Goal: Task Accomplishment & Management: Use online tool/utility

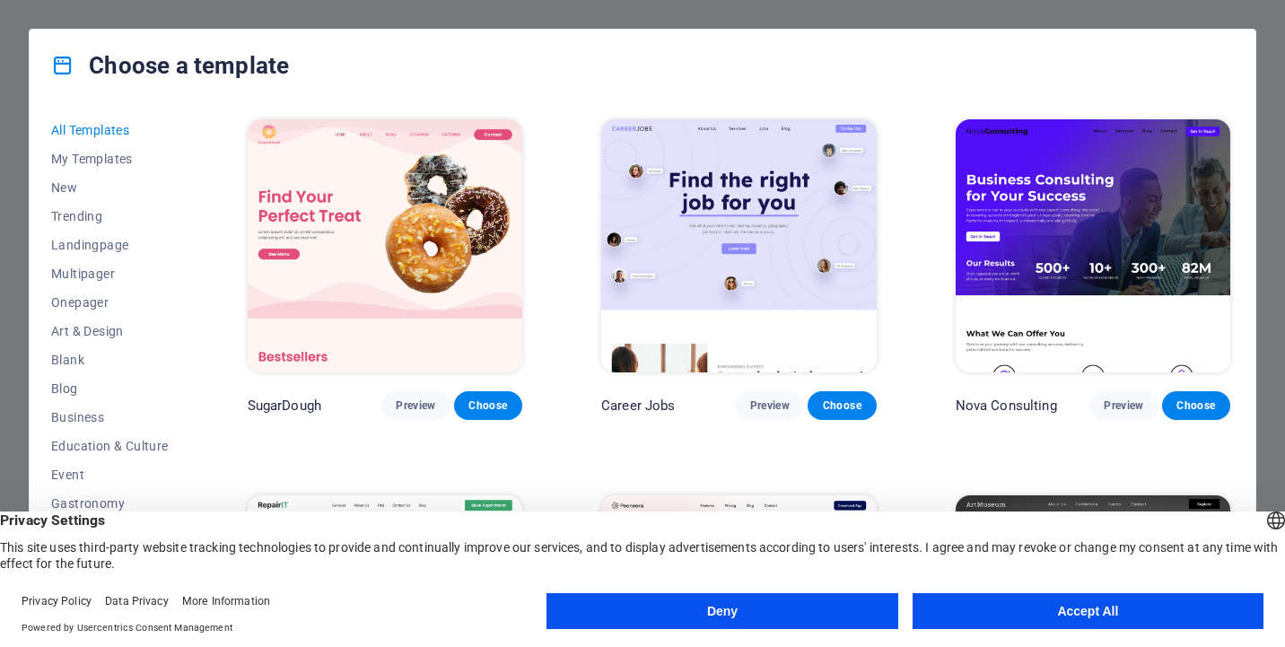
click at [819, 616] on button "Deny" at bounding box center [722, 611] width 351 height 36
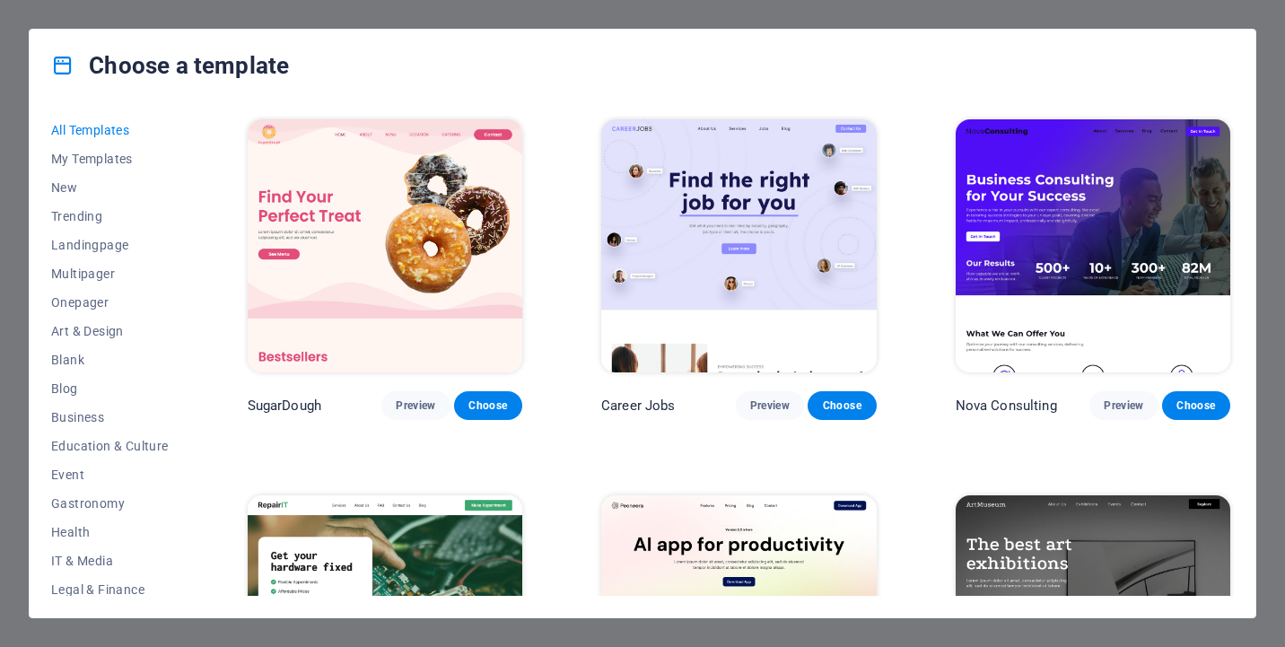
click at [906, 14] on div "Choose a template All Templates My Templates New Trending Landingpage Multipage…" at bounding box center [642, 323] width 1285 height 647
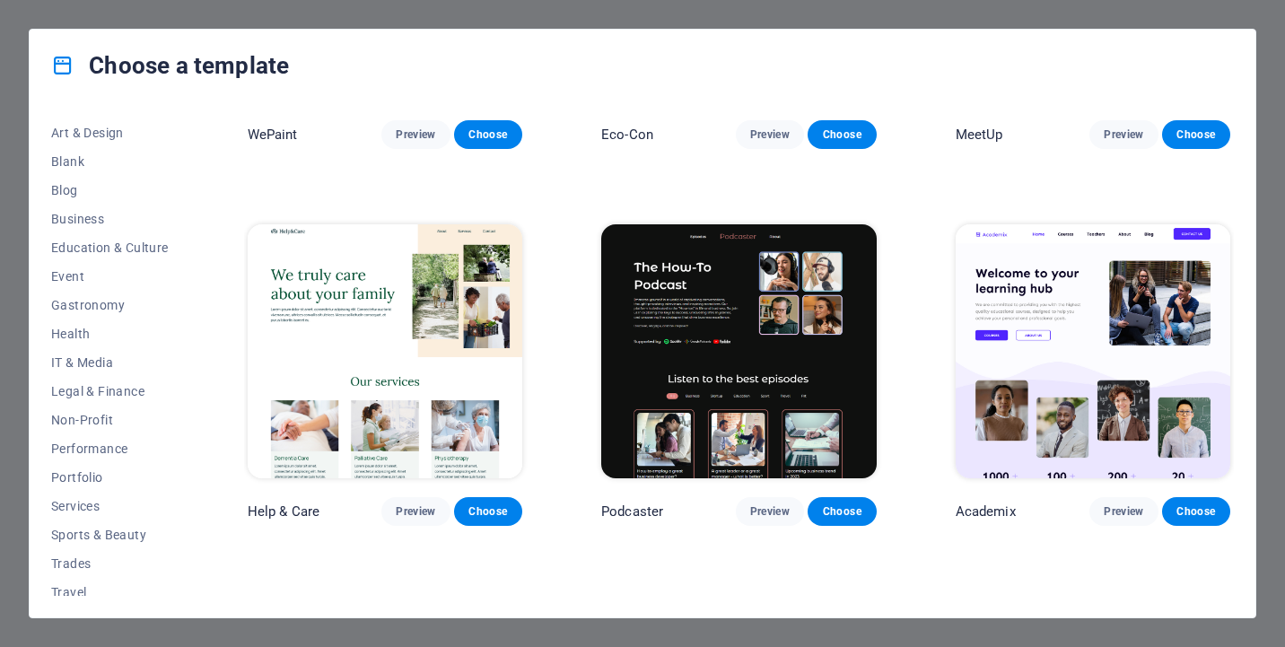
scroll to position [238, 0]
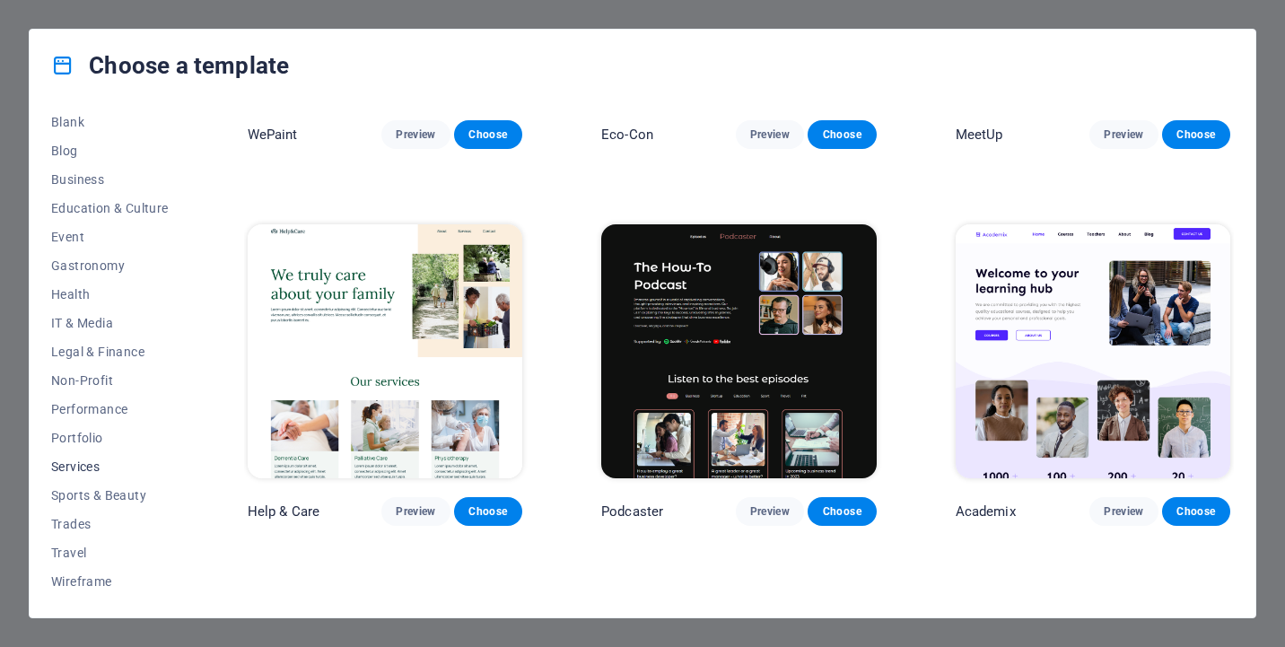
click at [68, 469] on span "Services" at bounding box center [110, 467] width 118 height 14
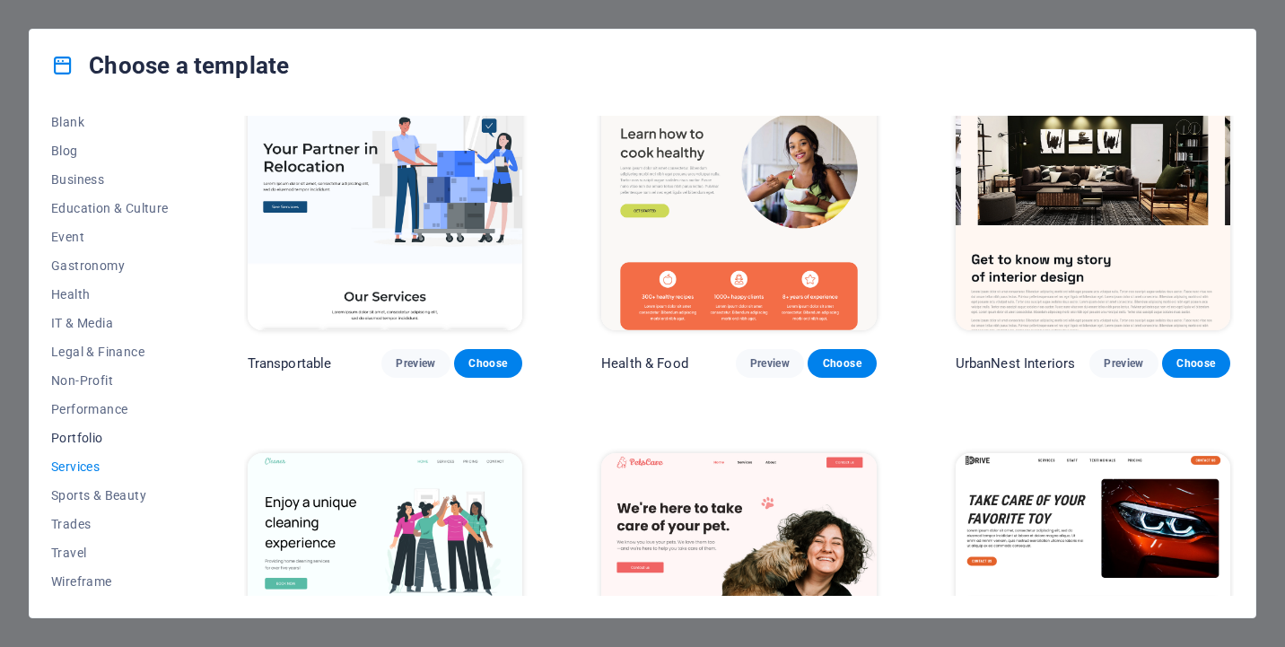
click at [97, 437] on span "Portfolio" at bounding box center [110, 438] width 118 height 14
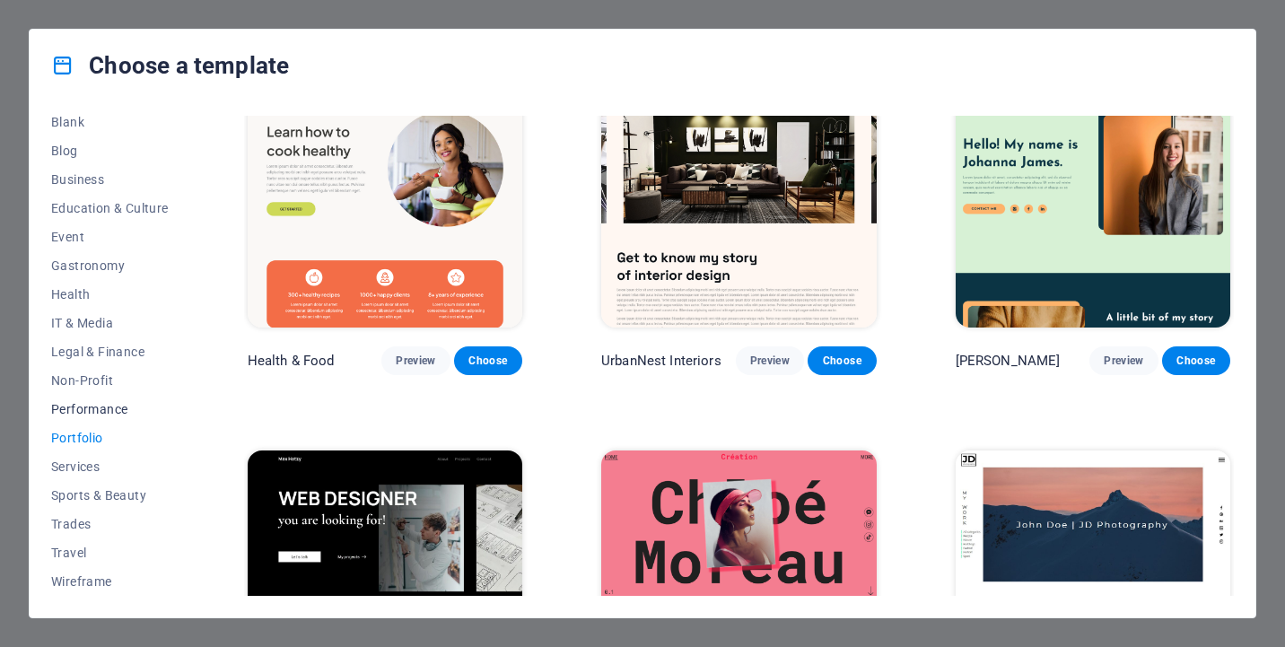
click at [74, 404] on span "Performance" at bounding box center [110, 409] width 118 height 14
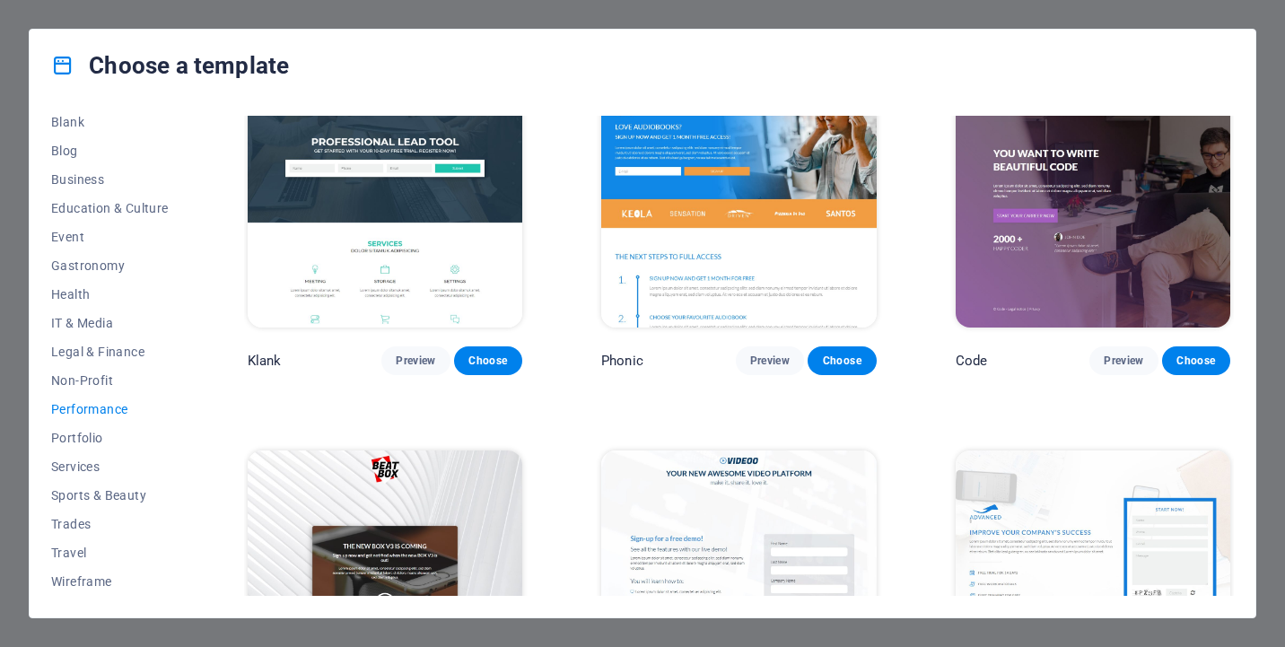
scroll to position [0, 0]
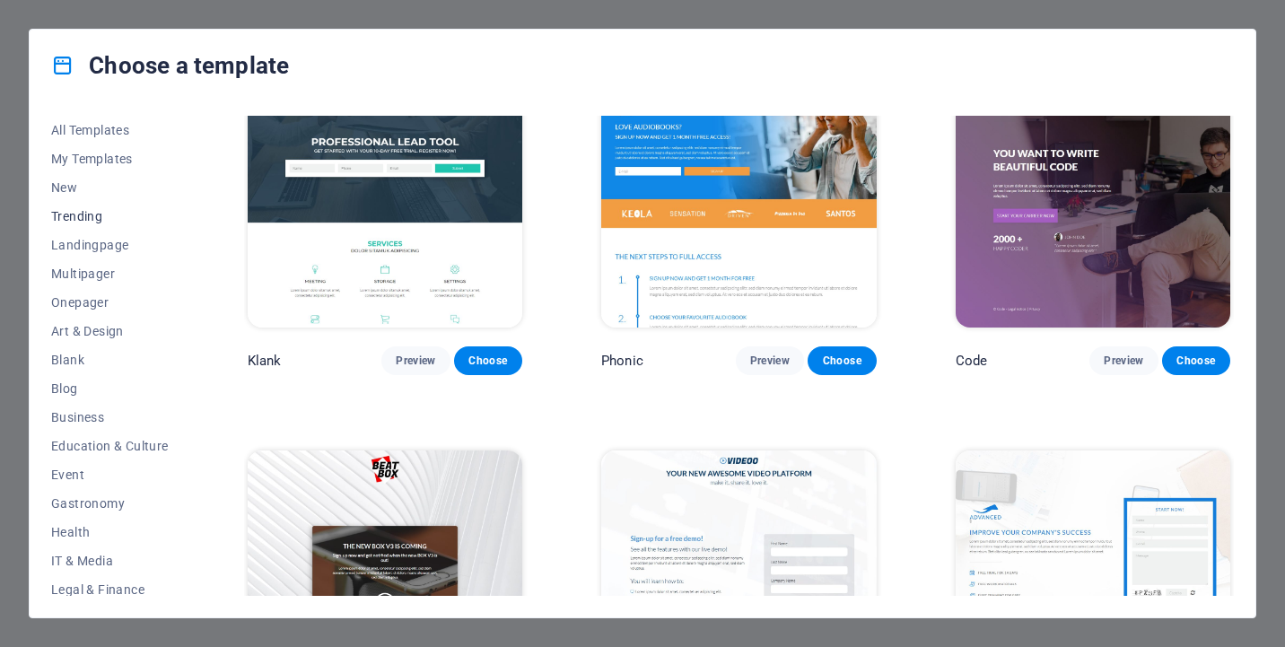
click at [83, 221] on span "Trending" at bounding box center [110, 216] width 118 height 14
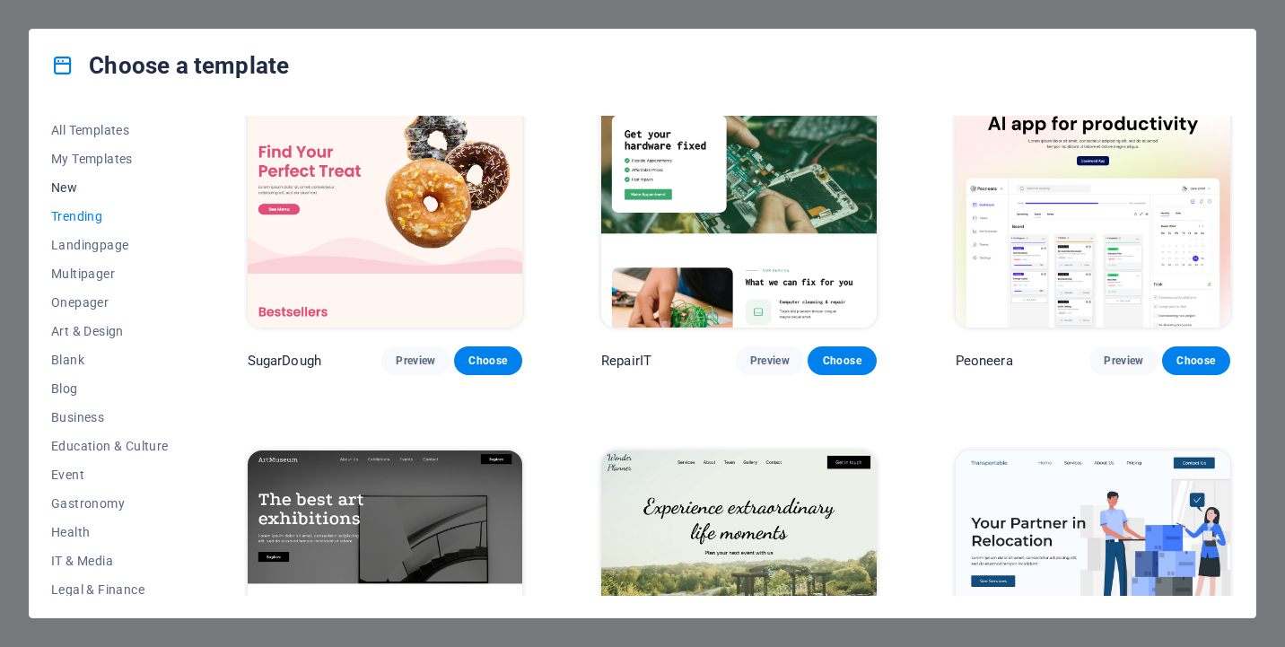
click at [83, 188] on span "New" at bounding box center [110, 187] width 118 height 14
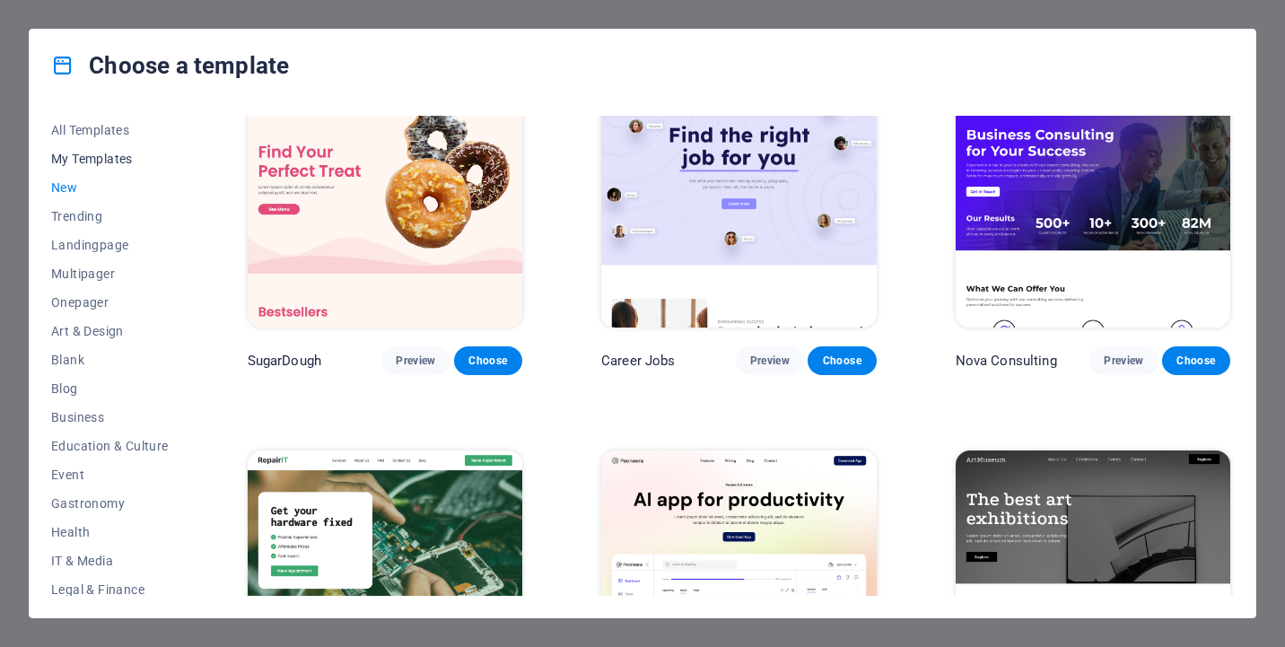
click at [81, 158] on span "My Templates" at bounding box center [110, 159] width 118 height 14
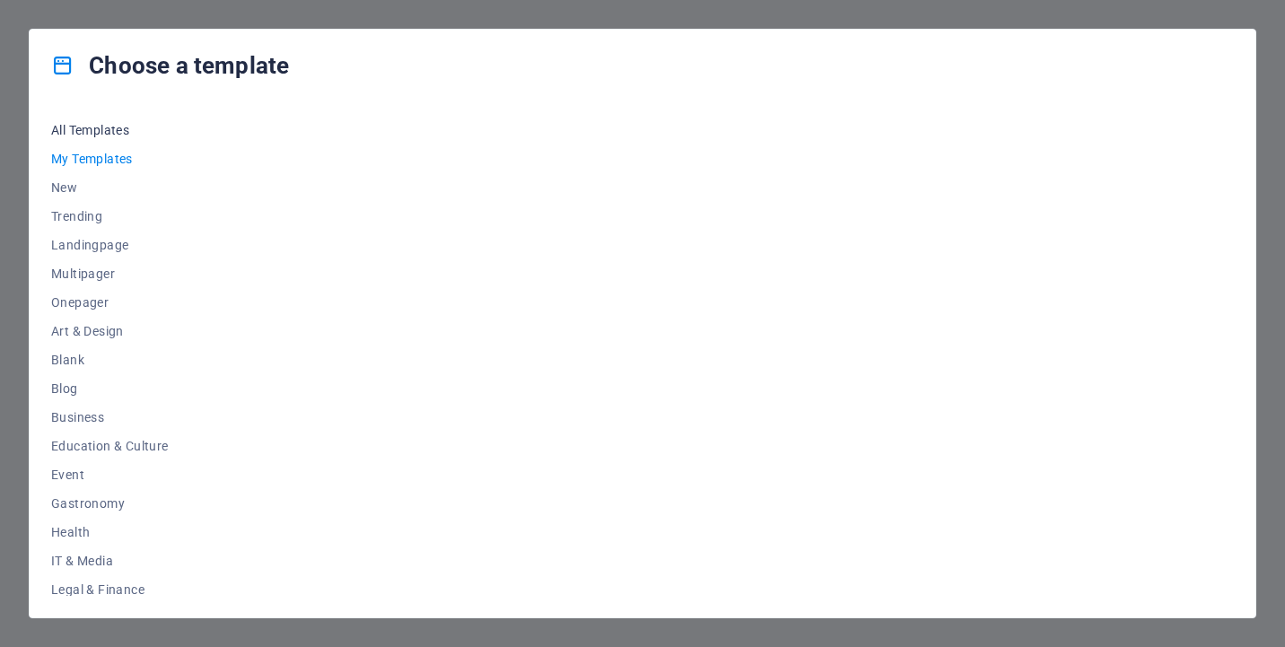
click at [118, 124] on span "All Templates" at bounding box center [110, 130] width 118 height 14
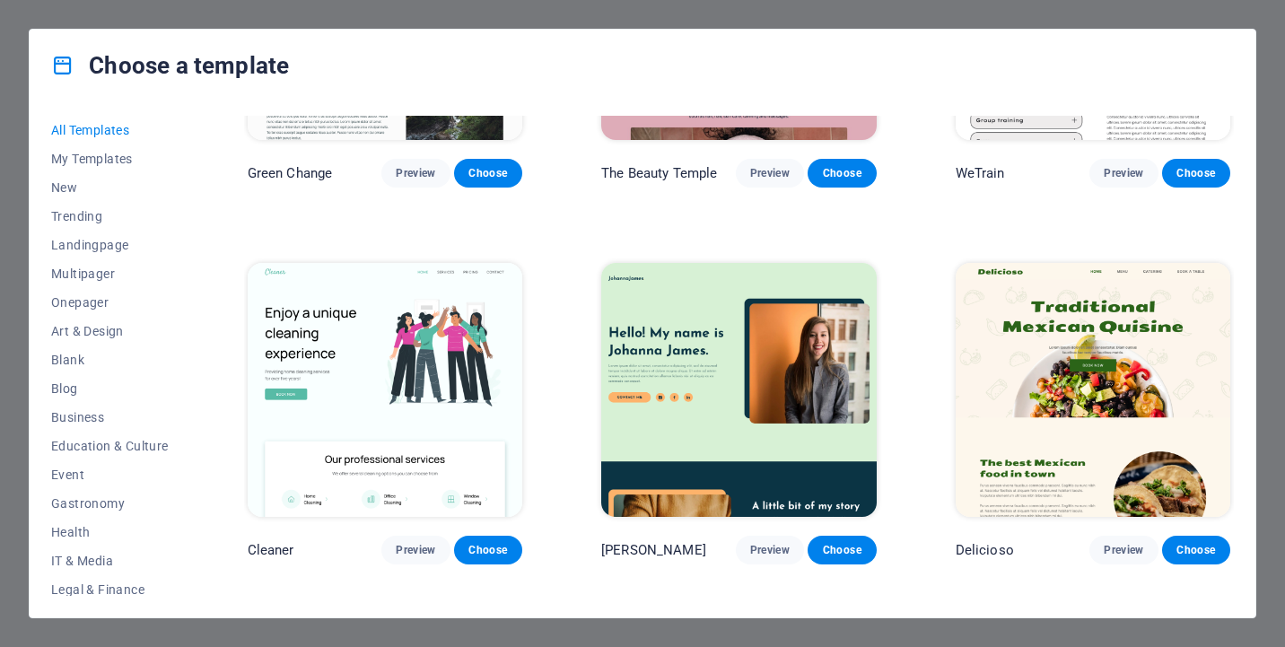
scroll to position [2491, 0]
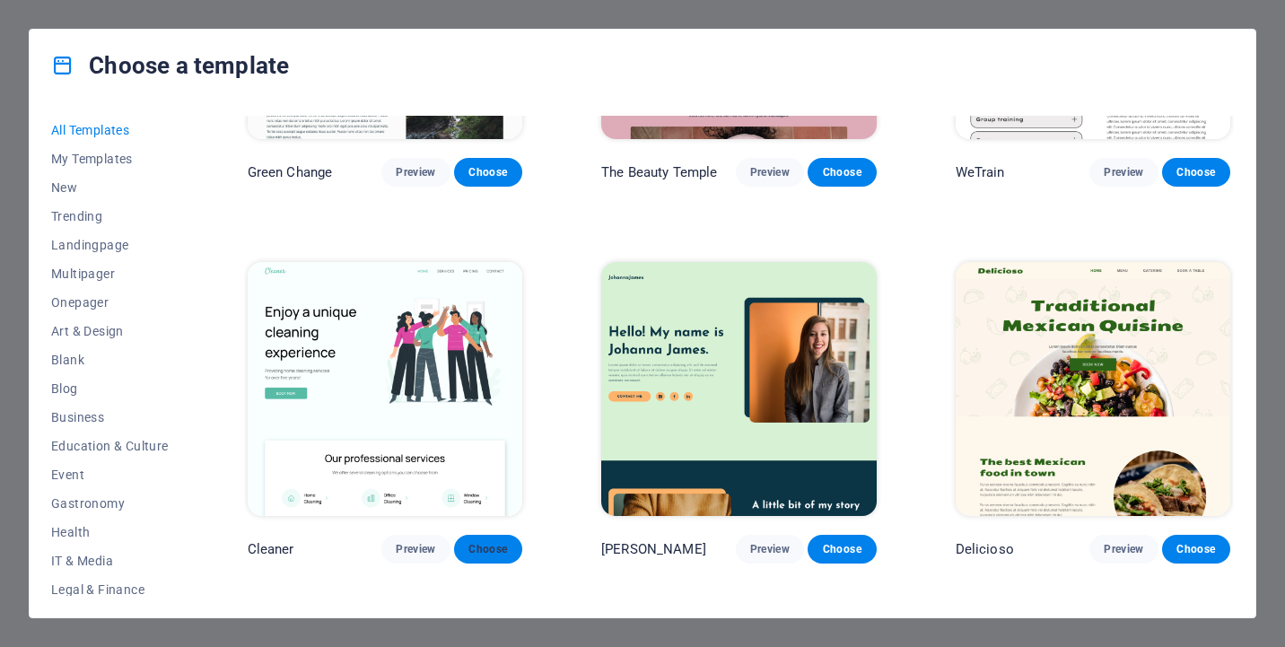
click at [486, 542] on span "Choose" at bounding box center [487, 549] width 39 height 14
